Goal: Task Accomplishment & Management: Manage account settings

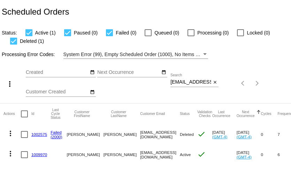
click at [199, 81] on input "ritatgeorge@gmail.com" at bounding box center [190, 82] width 41 height 6
paste input "sylvieduvet@yahoo"
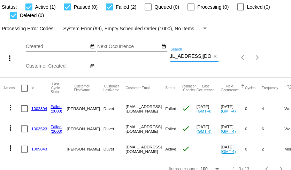
scroll to position [35, 0]
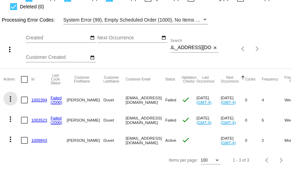
click at [11, 97] on mat-icon "more_vert" at bounding box center [10, 99] width 8 height 8
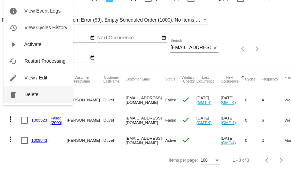
click at [24, 95] on button "delete Delete" at bounding box center [37, 94] width 69 height 17
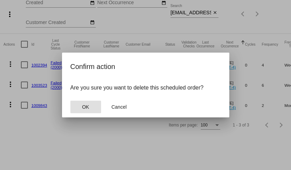
click at [81, 102] on button "OK" at bounding box center [85, 107] width 31 height 13
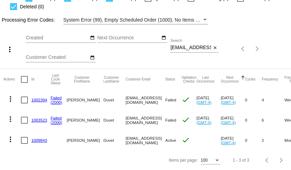
scroll to position [15, 0]
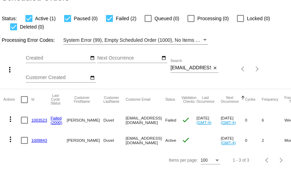
click at [11, 119] on mat-icon "more_vert" at bounding box center [10, 119] width 8 height 8
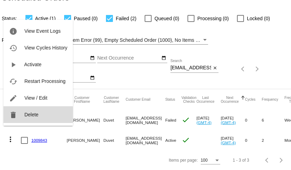
click at [30, 115] on span "Delete" at bounding box center [31, 115] width 14 height 6
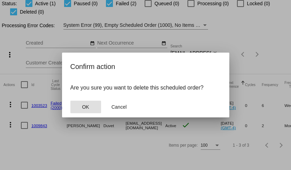
click at [85, 109] on span "OK" at bounding box center [85, 107] width 7 height 6
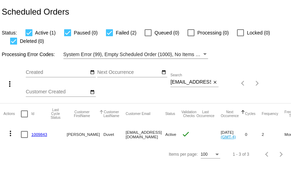
scroll to position [0, 0]
click at [195, 81] on input "sylvieduvet@yahoo.com" at bounding box center [190, 82] width 41 height 6
paste input "the.countrylife@hotmail"
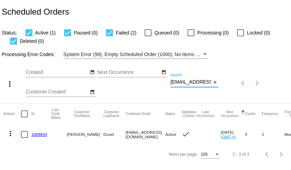
scroll to position [0, 21]
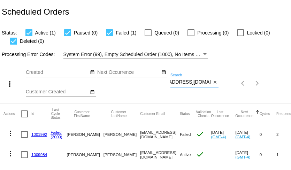
click at [195, 81] on input "the.countrylife@hotmail.com" at bounding box center [190, 82] width 41 height 6
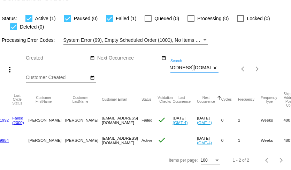
scroll to position [0, 0]
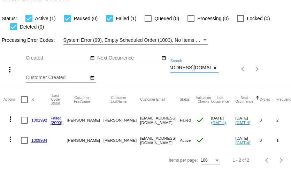
type input "the.countrylife@hotmail.com"
click at [11, 122] on mat-icon "more_vert" at bounding box center [10, 119] width 8 height 8
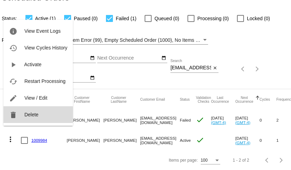
click at [25, 115] on span "Delete" at bounding box center [31, 115] width 14 height 6
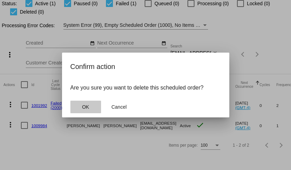
click at [84, 107] on span "OK" at bounding box center [85, 107] width 7 height 6
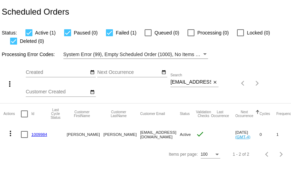
click at [38, 135] on link "1009984" at bounding box center [39, 134] width 16 height 5
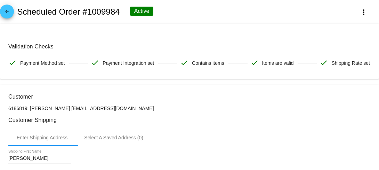
click at [7, 11] on mat-icon "arrow_back" at bounding box center [7, 13] width 8 height 8
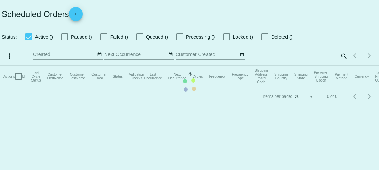
checkbox input "true"
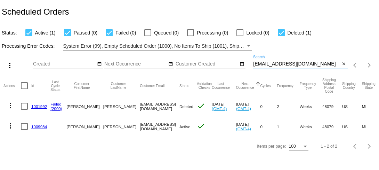
click at [283, 63] on input "the.countrylife@hotmail.com" at bounding box center [296, 64] width 87 height 6
paste input "natfreed@g"
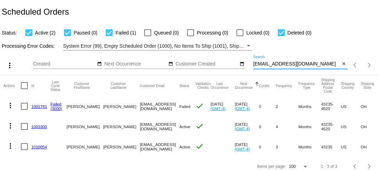
type input "[EMAIL_ADDRESS][DOMAIN_NAME]"
click at [10, 106] on mat-icon "more_vert" at bounding box center [10, 105] width 8 height 8
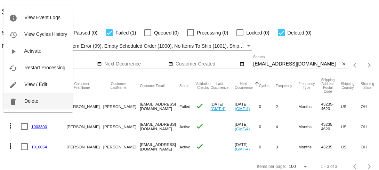
click at [23, 104] on button "delete Delete" at bounding box center [37, 101] width 69 height 17
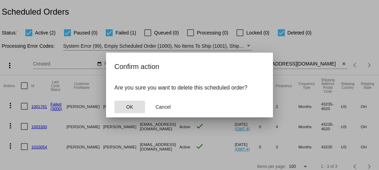
click at [124, 108] on button "OK" at bounding box center [130, 107] width 31 height 13
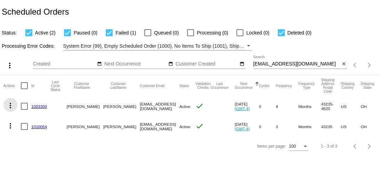
click at [10, 105] on mat-icon "more_vert" at bounding box center [10, 105] width 8 height 8
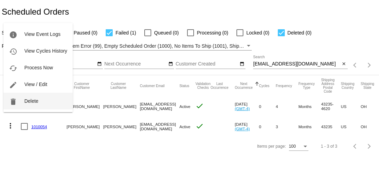
click at [24, 101] on span "Delete" at bounding box center [31, 101] width 14 height 6
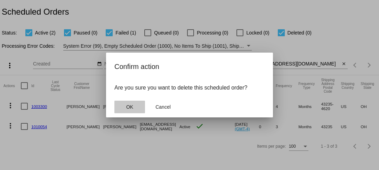
click at [131, 110] on button "OK" at bounding box center [130, 107] width 31 height 13
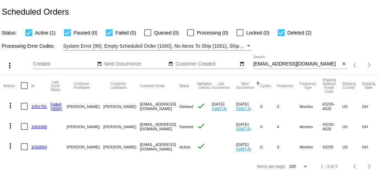
click at [262, 65] on input "[EMAIL_ADDRESS][DOMAIN_NAME]" at bounding box center [296, 64] width 87 height 6
paste input "hattieannkellerman"
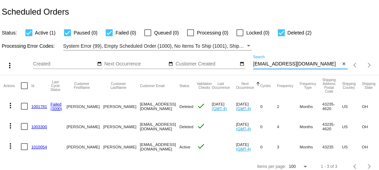
type input "[EMAIL_ADDRESS][DOMAIN_NAME]"
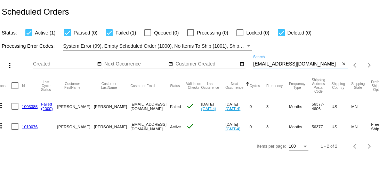
scroll to position [0, 7]
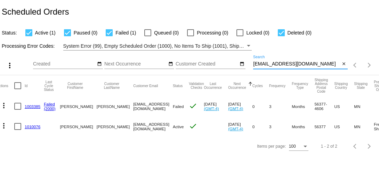
click at [1, 105] on mat-icon "more_vert" at bounding box center [4, 105] width 8 height 8
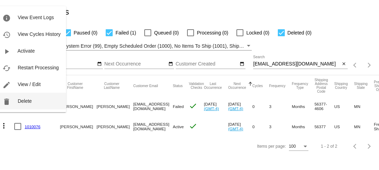
click at [20, 102] on span "Delete" at bounding box center [25, 101] width 14 height 6
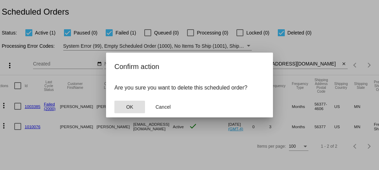
click at [127, 108] on span "OK" at bounding box center [129, 107] width 7 height 6
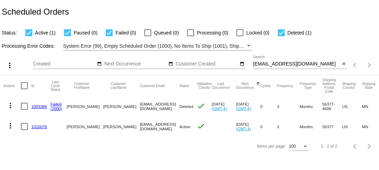
click at [268, 64] on input "hattieannkellerman@gmail.com" at bounding box center [296, 64] width 87 height 6
paste input "debbie317117"
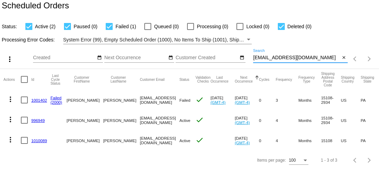
type input "debbie317117@gmail.com"
click at [13, 101] on mat-icon "more_vert" at bounding box center [10, 99] width 8 height 8
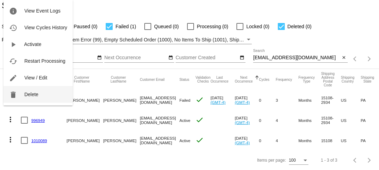
click at [24, 98] on button "delete Delete" at bounding box center [37, 94] width 69 height 17
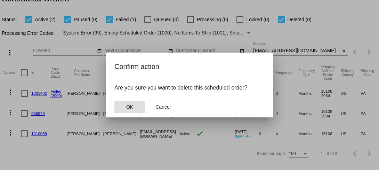
click at [132, 109] on span "OK" at bounding box center [129, 107] width 7 height 6
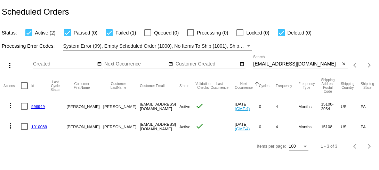
click at [41, 129] on mat-cell "1010089" at bounding box center [40, 126] width 19 height 20
click at [41, 127] on link "1010089" at bounding box center [39, 126] width 16 height 5
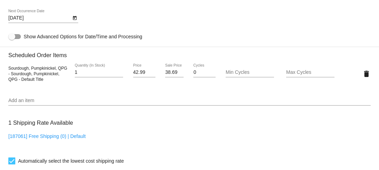
scroll to position [376, 0]
click at [42, 103] on input "Add an item" at bounding box center [189, 100] width 363 height 6
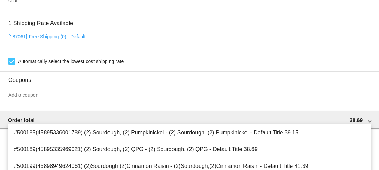
scroll to position [485, 0]
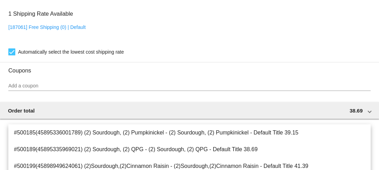
type input "sour"
click at [88, 40] on div "1 Shipping Rate Available [187061] Free Shipping (0) | Default Automatically se…" at bounding box center [189, 31] width 363 height 50
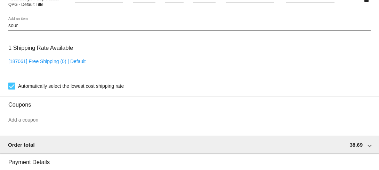
scroll to position [449, 0]
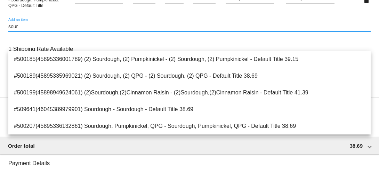
click at [86, 30] on input "sour" at bounding box center [189, 27] width 363 height 6
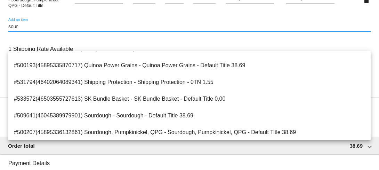
scroll to position [178, 0]
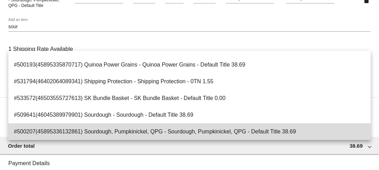
click at [98, 130] on span "#500207(45895336132861) Sourdough, Pumpkinickel, QPG - Sourdough, Pumpkinickel,…" at bounding box center [190, 131] width 352 height 17
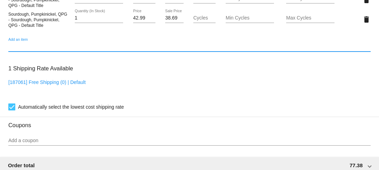
click at [169, 21] on input "38.69" at bounding box center [174, 18] width 18 height 6
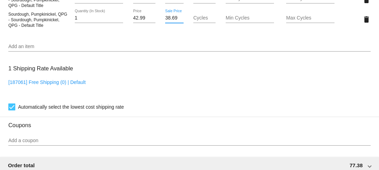
click at [169, 21] on input "38.69" at bounding box center [174, 18] width 18 height 6
type input "33.24"
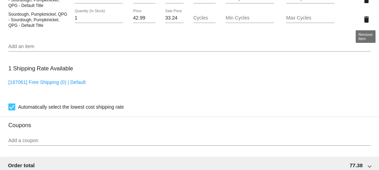
click at [290, 4] on mat-icon "delete" at bounding box center [367, 0] width 8 height 8
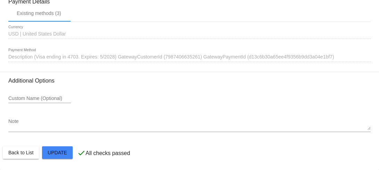
scroll to position [632, 0]
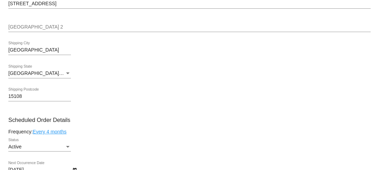
scroll to position [0, 0]
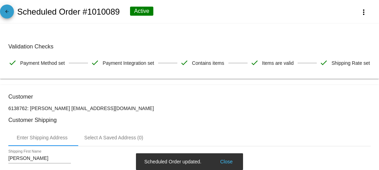
click at [5, 15] on mat-icon "arrow_back" at bounding box center [7, 13] width 8 height 8
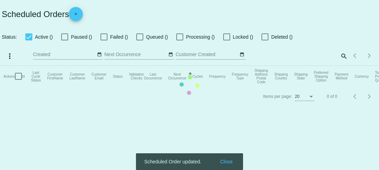
checkbox input "true"
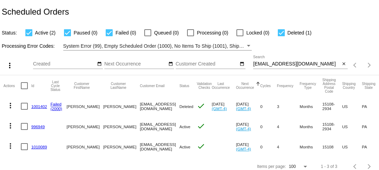
click at [277, 63] on input "debbie317117@gmail.com" at bounding box center [296, 64] width 87 height 6
paste input "odanl@mail.ru"
type input "odanl@mail.ru"
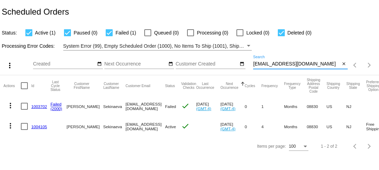
click at [11, 105] on mat-icon "more_vert" at bounding box center [10, 105] width 8 height 8
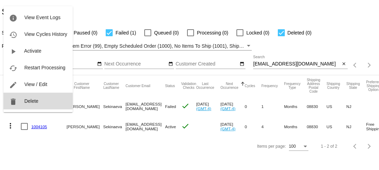
click at [26, 103] on span "Delete" at bounding box center [31, 101] width 14 height 6
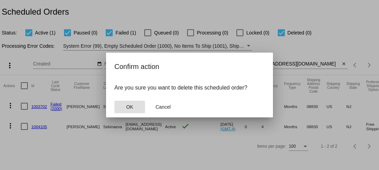
click at [126, 110] on button "OK" at bounding box center [130, 107] width 31 height 13
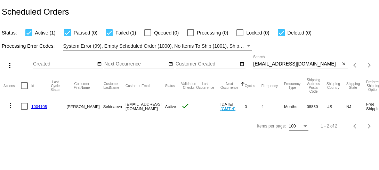
click at [38, 108] on link "1004105" at bounding box center [39, 106] width 16 height 5
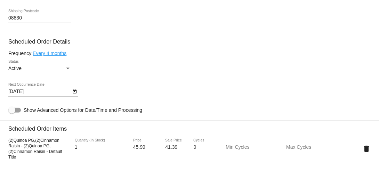
scroll to position [301, 0]
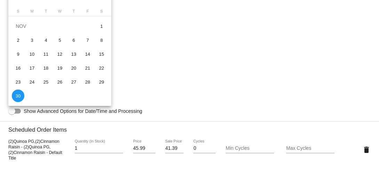
click at [64, 109] on body "arrow_back Scheduled Order #1004105 Active more_vert Validation Checks check Pa…" at bounding box center [189, 85] width 379 height 170
click at [155, 45] on div at bounding box center [189, 85] width 379 height 170
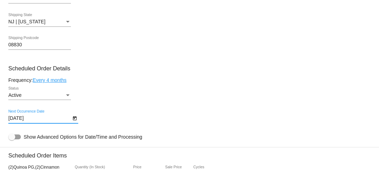
scroll to position [267, 0]
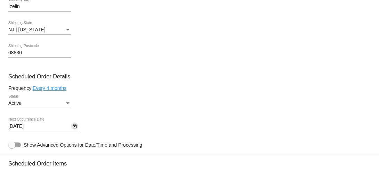
click at [75, 131] on icon "Open calendar" at bounding box center [74, 126] width 5 height 8
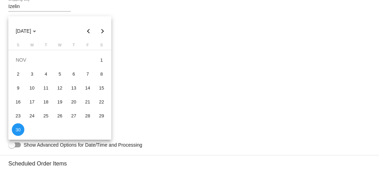
click at [88, 29] on button "Previous month" at bounding box center [89, 31] width 14 height 14
click at [32, 72] on div "1" at bounding box center [32, 74] width 13 height 13
type input "9/1/2025"
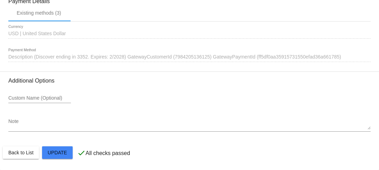
scroll to position [635, 0]
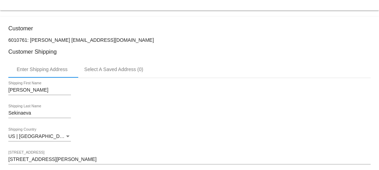
scroll to position [0, 0]
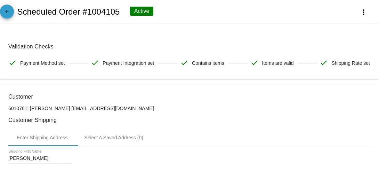
click at [11, 16] on link "arrow_back" at bounding box center [7, 12] width 14 height 14
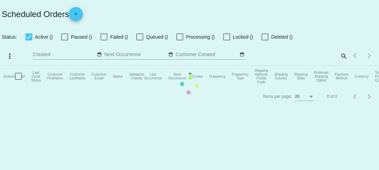
checkbox input "true"
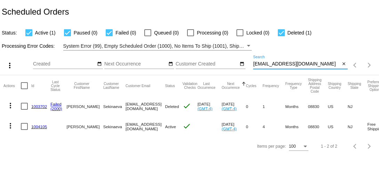
click at [277, 65] on input "odanl@mail.ru" at bounding box center [296, 64] width 87 height 6
paste input "ashley.roy2019@gmail.com"
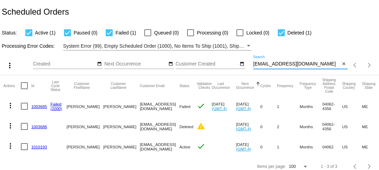
type input "ashley.roy2019@gmail.com"
click at [11, 106] on mat-icon "more_vert" at bounding box center [10, 105] width 8 height 8
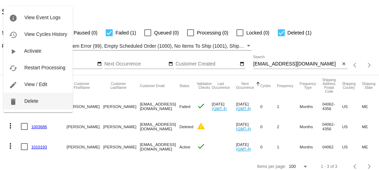
click at [23, 105] on button "delete Delete" at bounding box center [37, 101] width 69 height 17
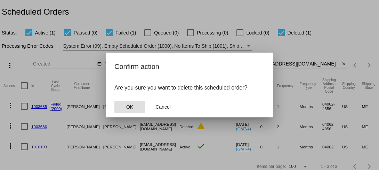
click at [124, 111] on button "OK" at bounding box center [130, 107] width 31 height 13
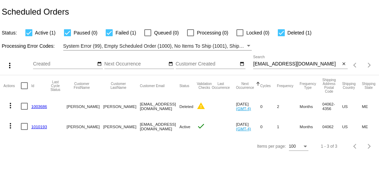
click at [11, 105] on mat-icon "more_vert" at bounding box center [10, 105] width 8 height 8
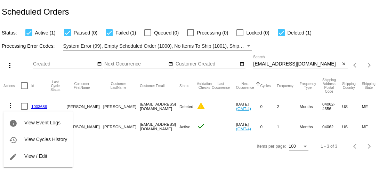
click at [10, 104] on div "info View Event Logs history View Cycles History edit View / Edit" at bounding box center [37, 132] width 69 height 69
click at [11, 88] on div at bounding box center [189, 85] width 379 height 170
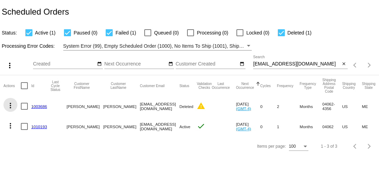
click at [10, 104] on mat-icon "more_vert" at bounding box center [10, 105] width 8 height 8
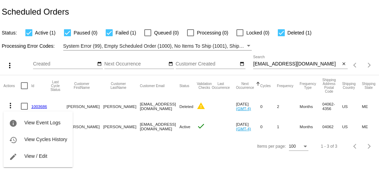
click at [10, 104] on div "info View Event Logs history View Cycles History edit View / Edit" at bounding box center [37, 132] width 69 height 69
click at [14, 93] on div at bounding box center [189, 85] width 379 height 170
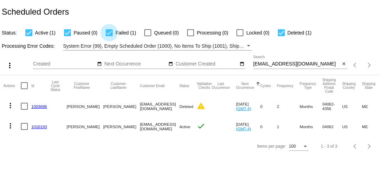
click at [107, 34] on div at bounding box center [109, 32] width 7 height 7
click at [109, 36] on input "Failed (1)" at bounding box center [109, 36] width 0 height 0
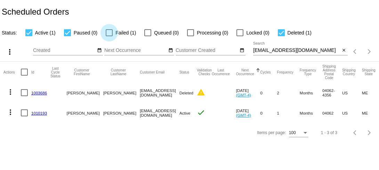
click at [107, 34] on div at bounding box center [109, 32] width 7 height 7
click at [109, 36] on input "Failed (1)" at bounding box center [109, 36] width 0 height 0
checkbox input "true"
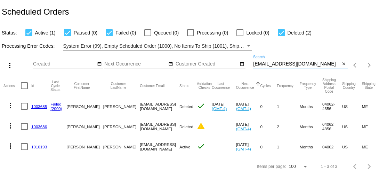
click at [265, 66] on input "ashley.roy2019@gmail.com" at bounding box center [296, 64] width 87 height 6
paste input "bamboo422"
type input "bamboo422@gmail.com"
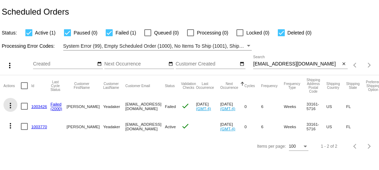
click at [12, 106] on mat-icon "more_vert" at bounding box center [10, 105] width 8 height 8
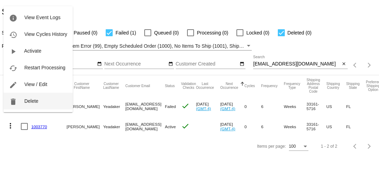
click at [25, 102] on span "Delete" at bounding box center [31, 101] width 14 height 6
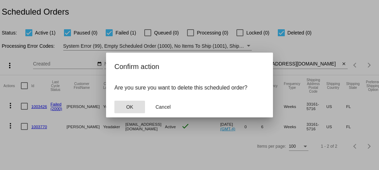
click at [127, 105] on span "OK" at bounding box center [129, 107] width 7 height 6
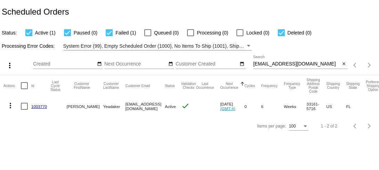
click at [10, 105] on mat-icon "more_vert" at bounding box center [10, 105] width 8 height 8
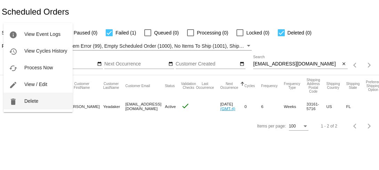
click at [26, 104] on button "delete Delete" at bounding box center [37, 101] width 69 height 17
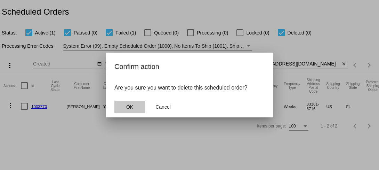
click at [131, 108] on span "OK" at bounding box center [129, 107] width 7 height 6
